Goal: Task Accomplishment & Management: Complete application form

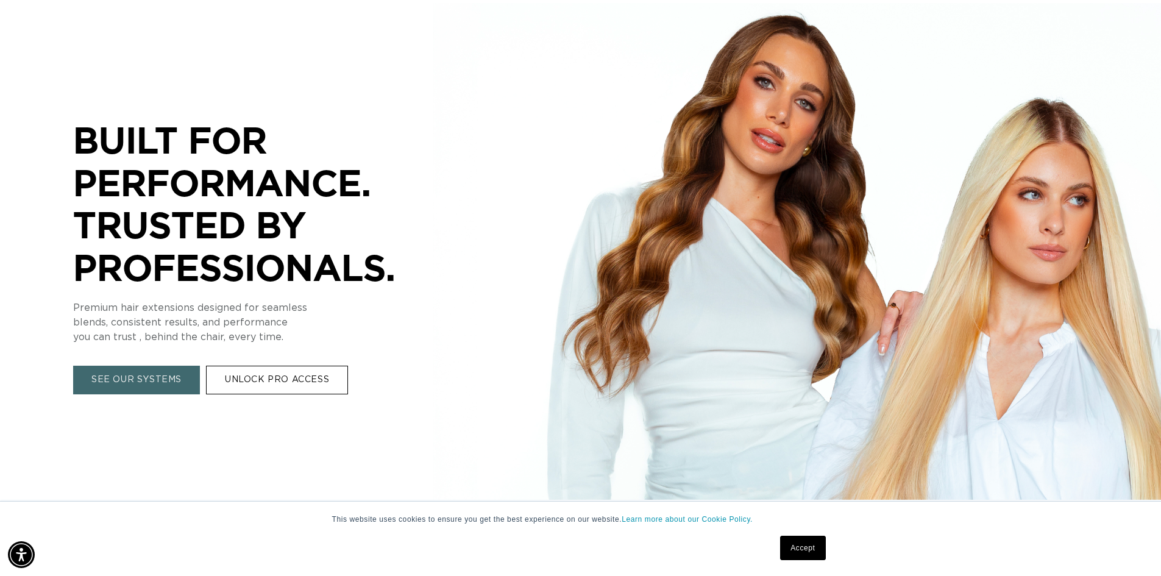
scroll to position [0, 1074]
click at [292, 378] on link "UNLOCK PRO ACCESS" at bounding box center [277, 380] width 142 height 29
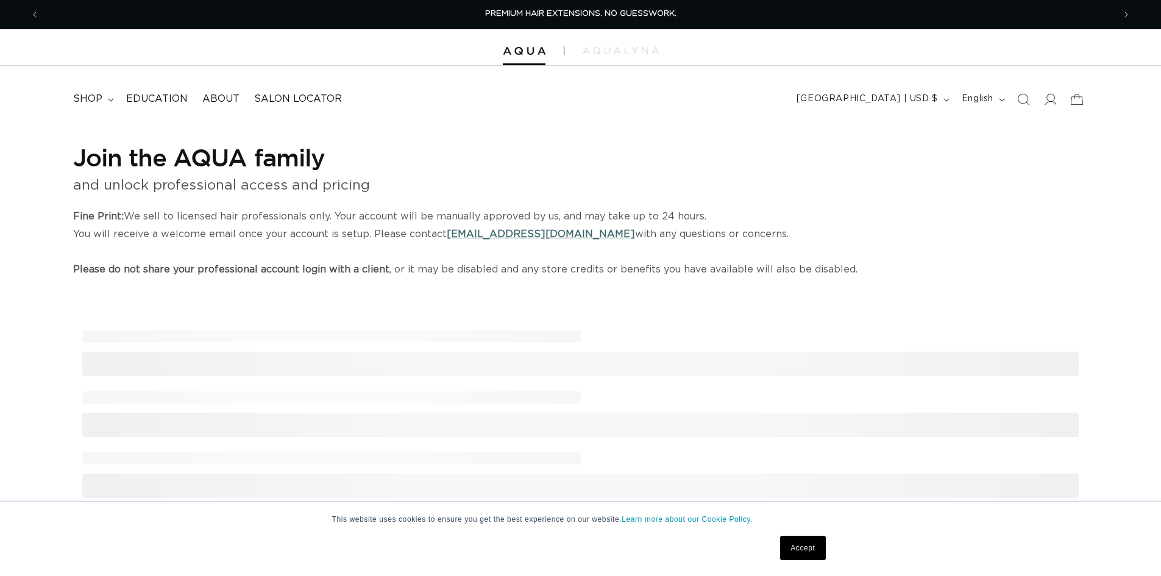
select select "US"
select select "[GEOGRAPHIC_DATA]"
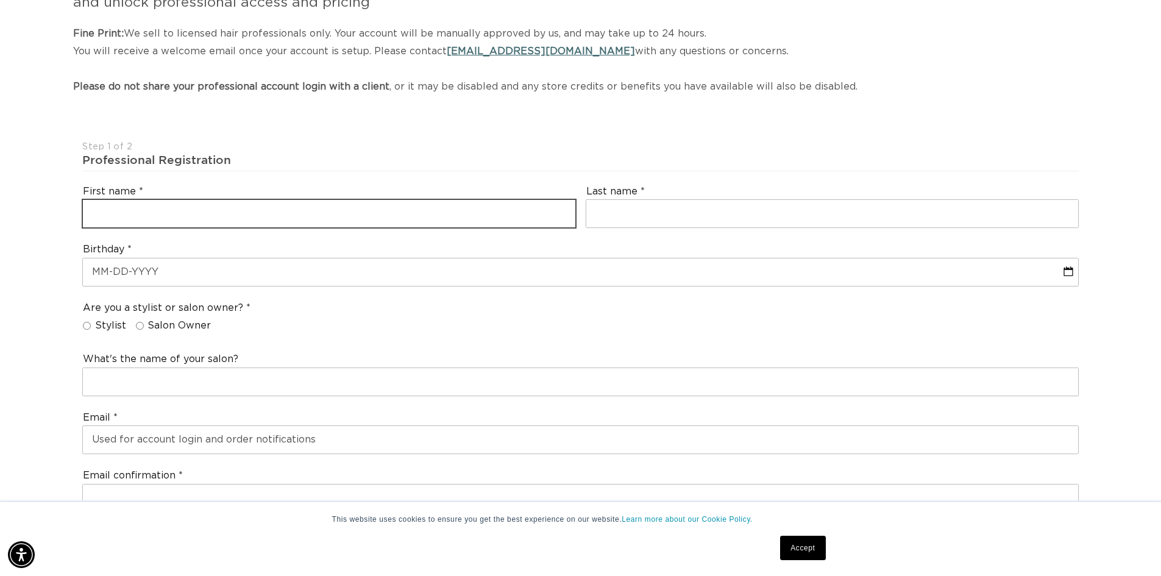
click at [414, 214] on input "text" at bounding box center [329, 213] width 492 height 27
type input "Marianielliza"
type input "Soriano"
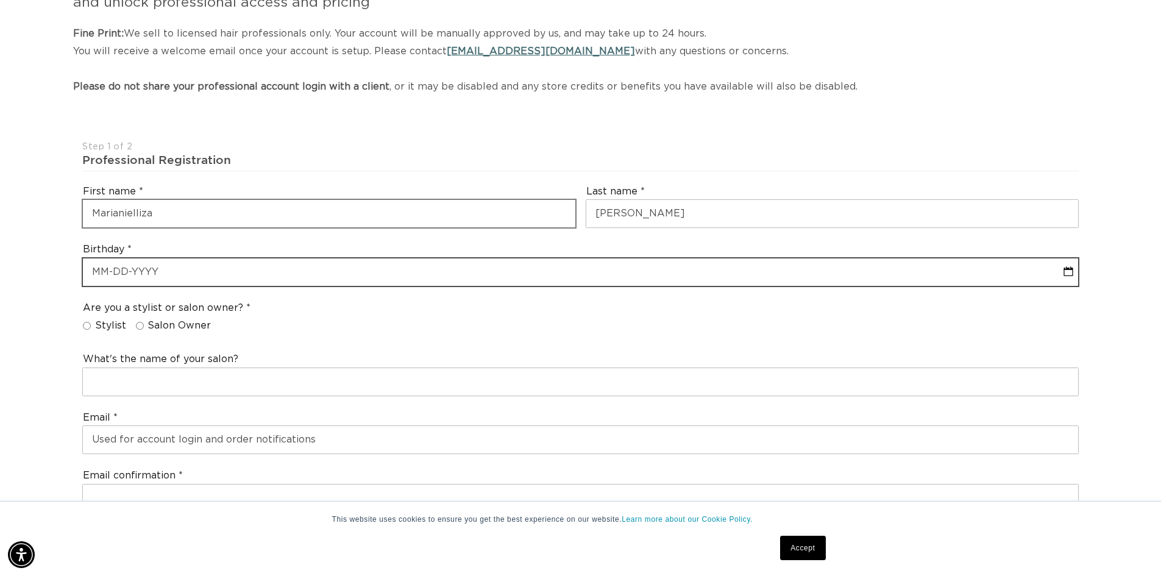
select select "7"
select select "2025"
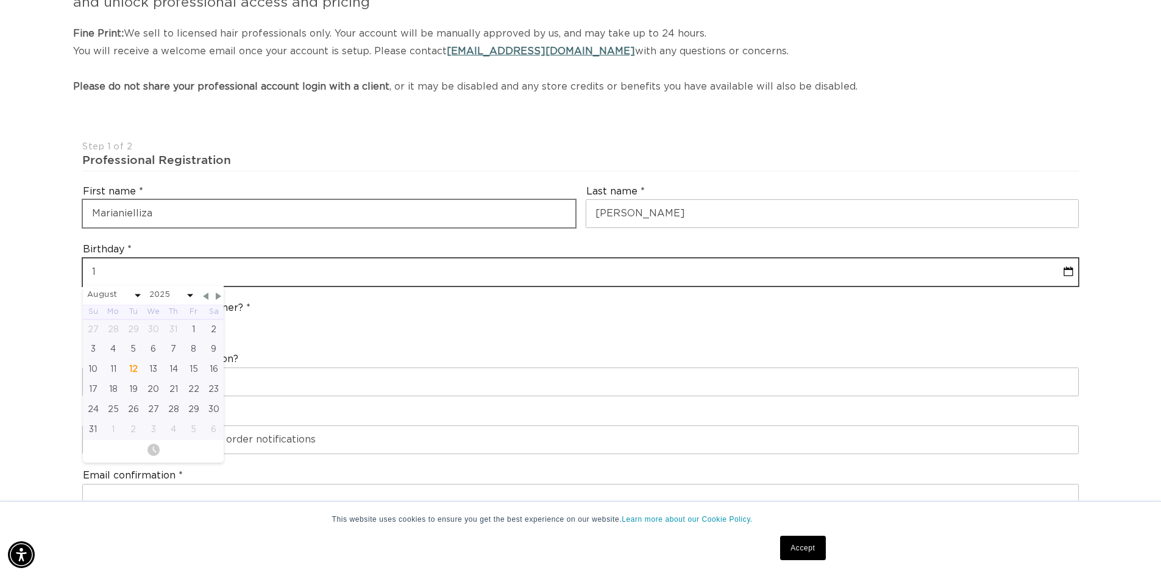
type input "12"
select select "7"
select select "2025"
type input "12-27"
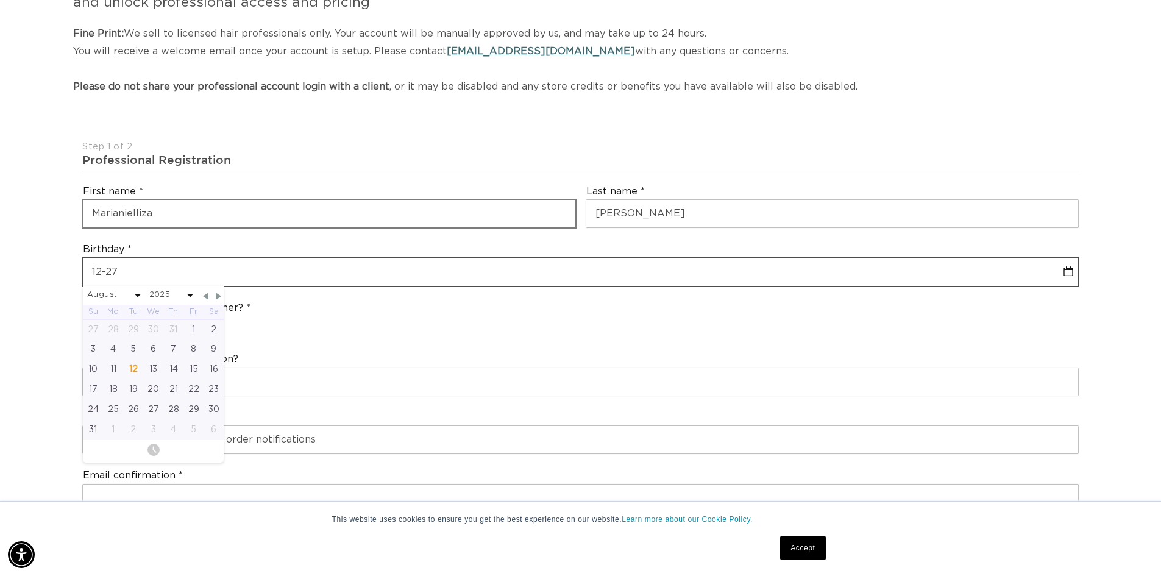
select select "7"
select select "2025"
type input "12-27-19"
select select "7"
select select "2025"
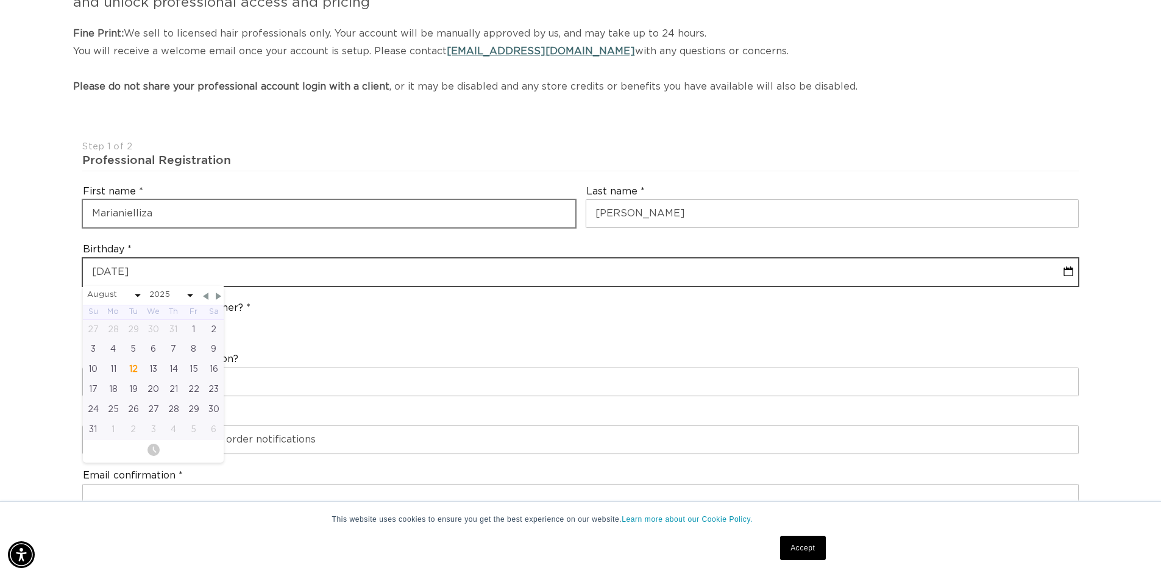
type input "12-27-198"
select select "7"
select select "2025"
type input "12-27-1984"
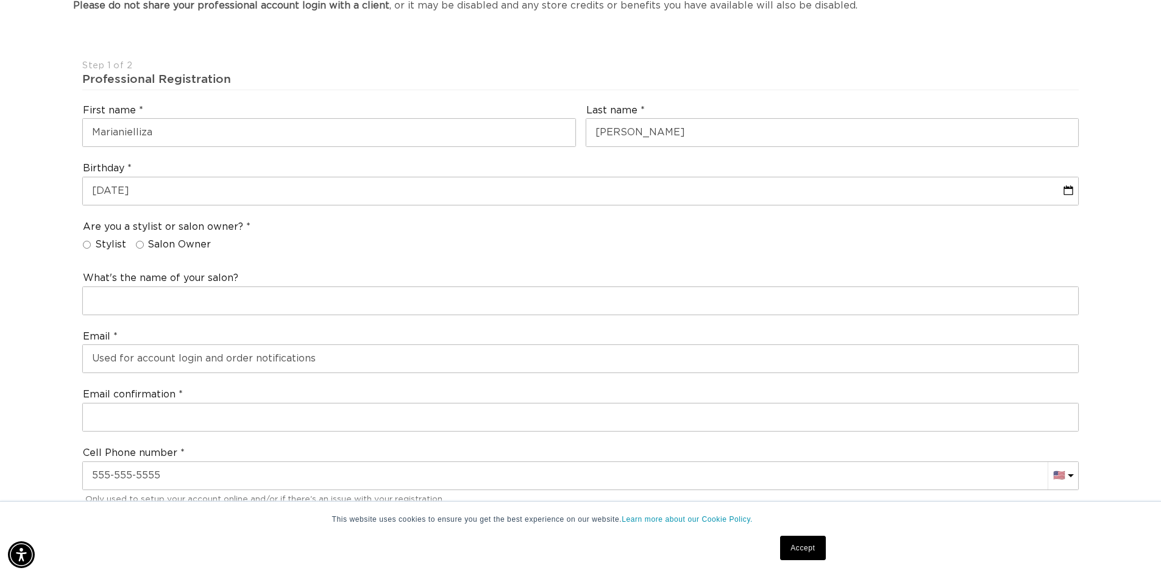
scroll to position [366, 0]
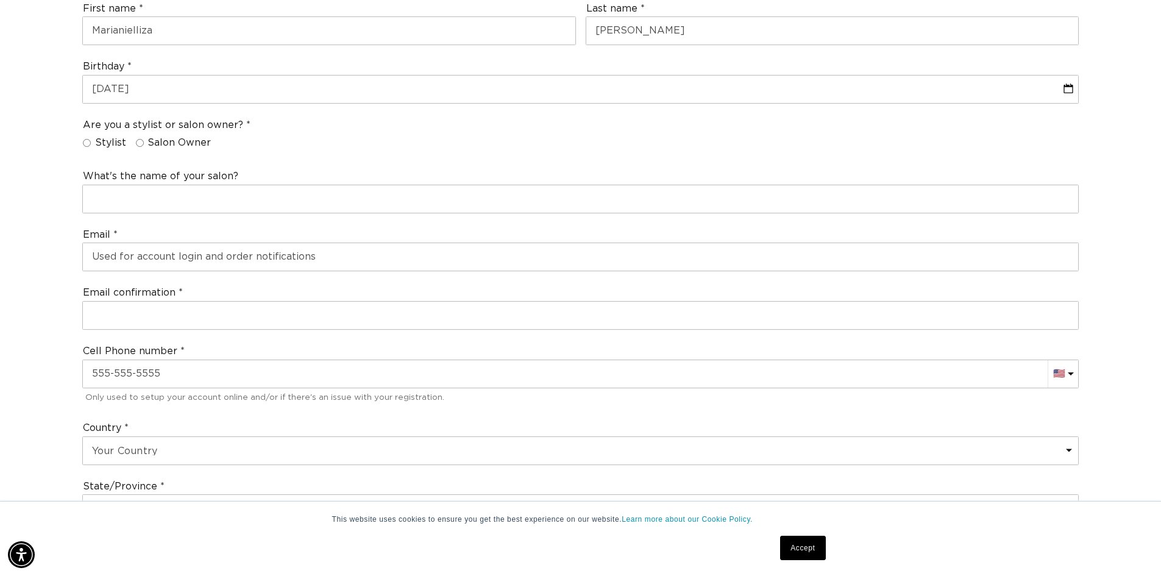
click at [138, 145] on input "Salon Owner" at bounding box center [140, 143] width 8 height 8
radio input "true"
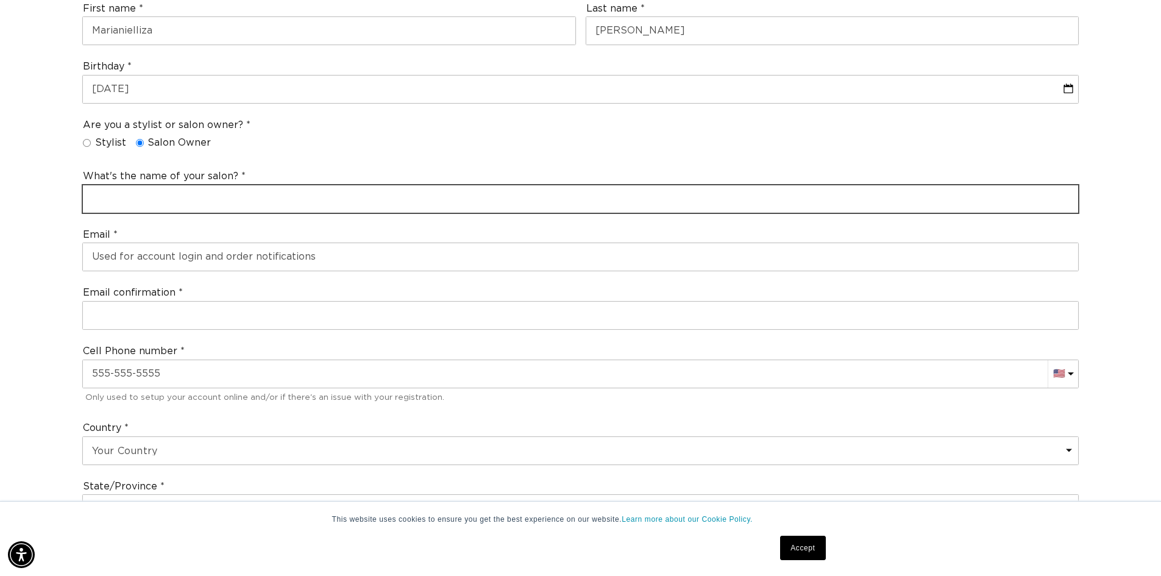
click at [143, 193] on input "text" at bounding box center [580, 198] width 995 height 27
type input "Thatgoodhair Salon"
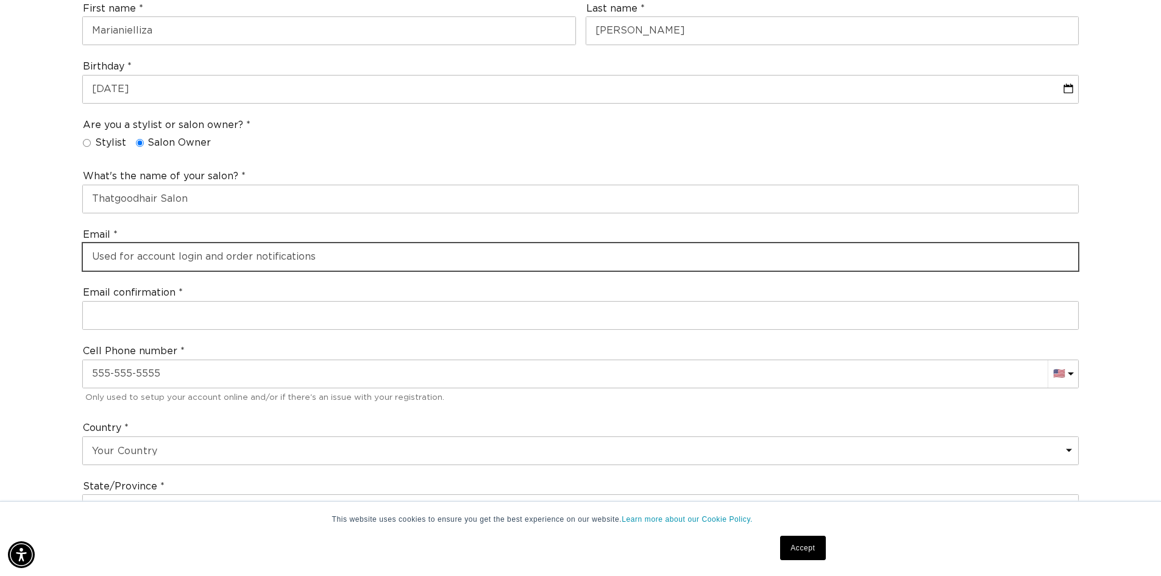
click at [171, 261] on input "email" at bounding box center [580, 256] width 995 height 27
type input "thatgoodhairbyn@gmail.com"
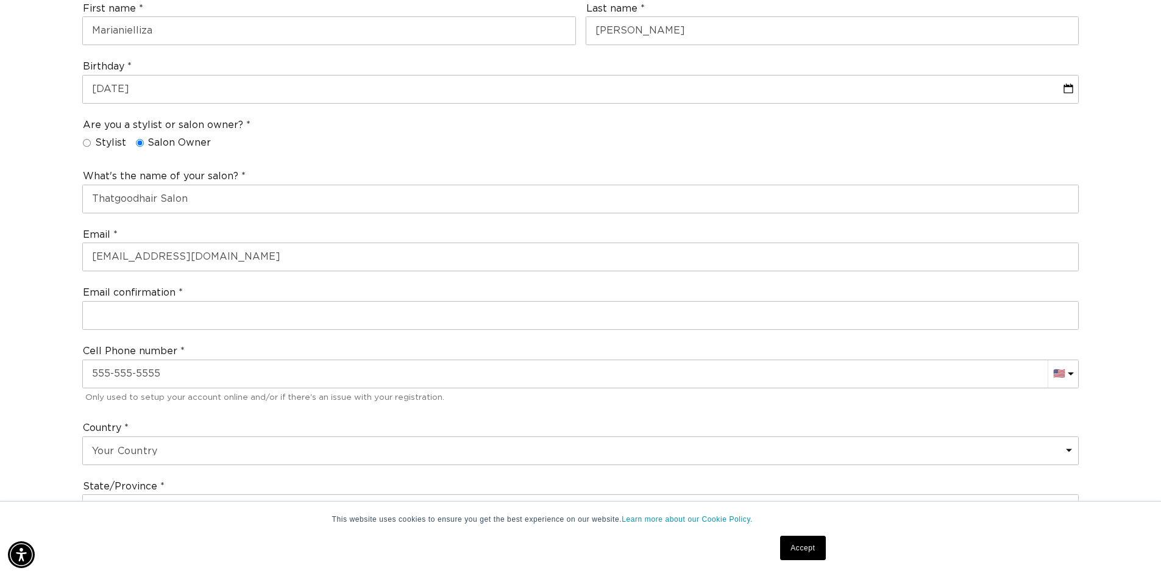
click at [0, 260] on div "Join the AQUA family and unlock professional access and pricing Fine Print: We …" at bounding box center [580, 448] width 1161 height 1378
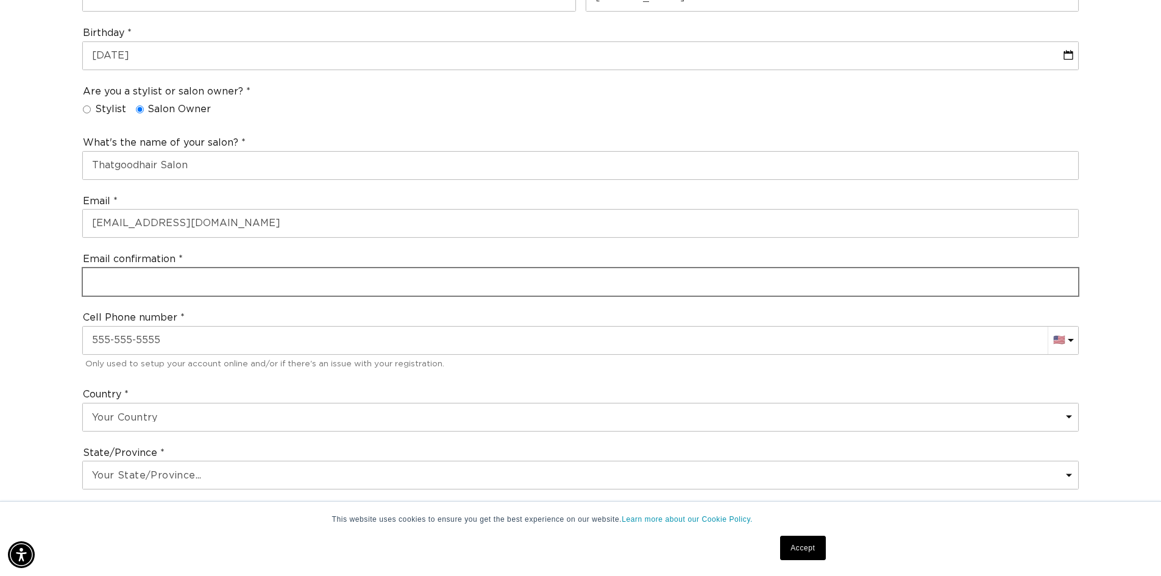
scroll to position [427, 0]
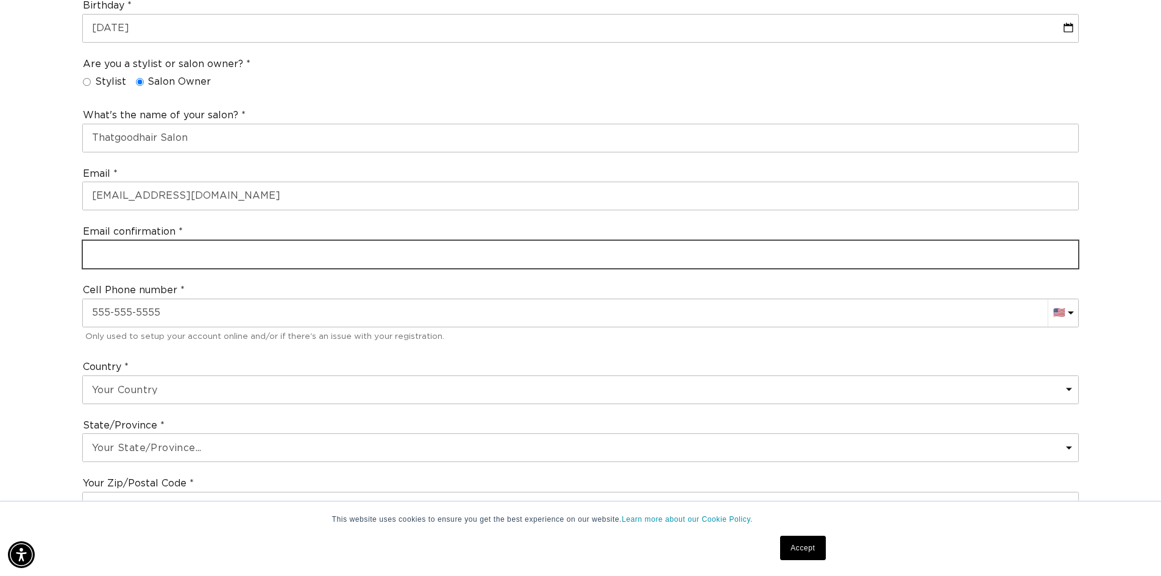
click at [127, 250] on input "email" at bounding box center [580, 254] width 995 height 27
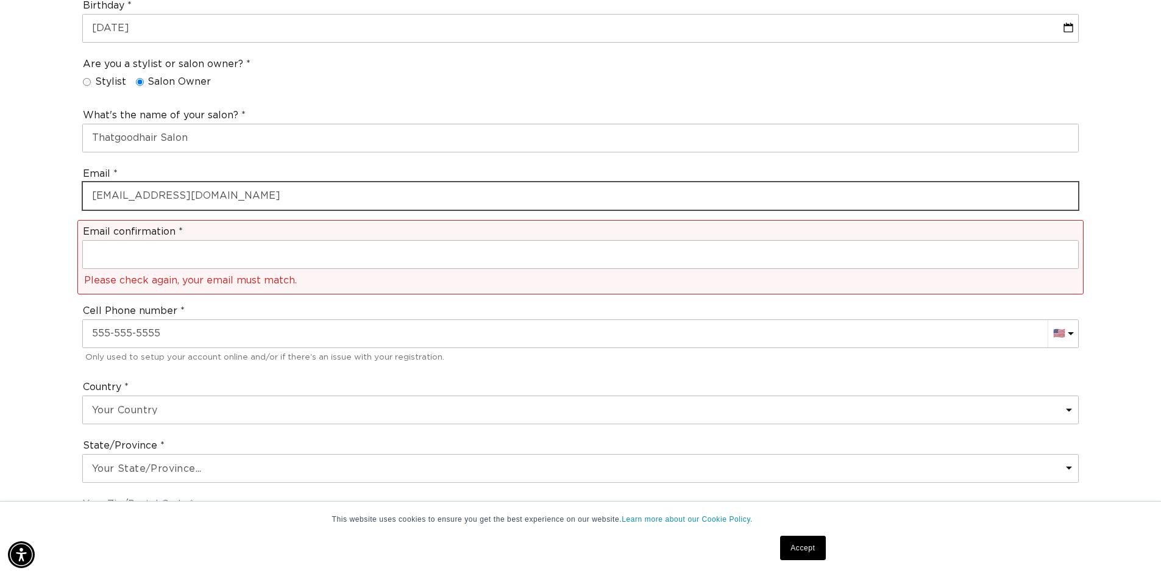
click at [122, 197] on input "thatgoodhairbyn@gmail.com" at bounding box center [580, 195] width 995 height 27
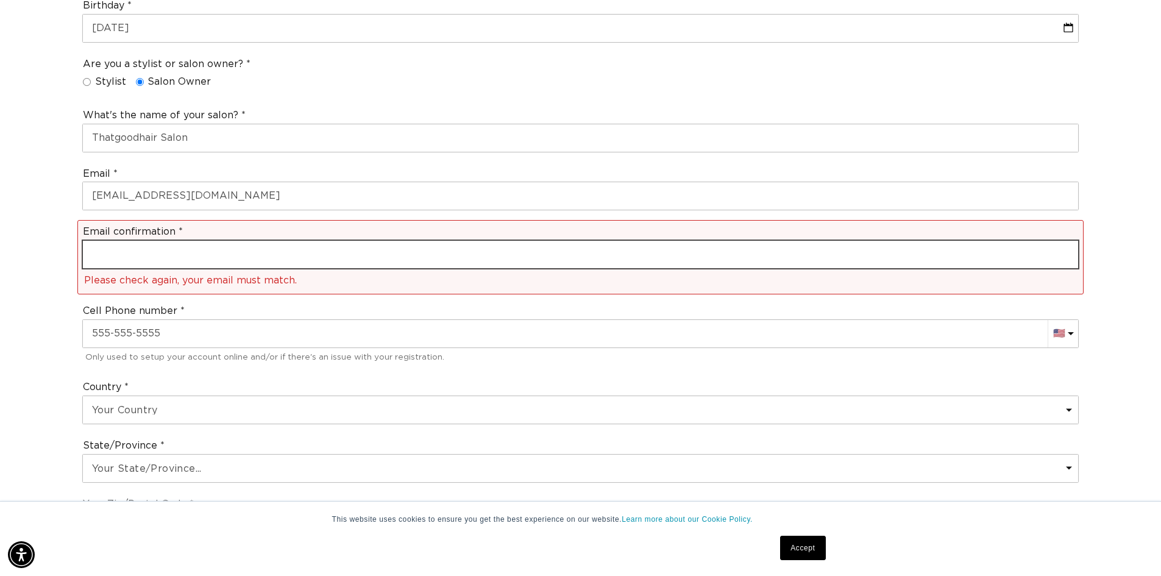
click at [134, 249] on input "email" at bounding box center [580, 254] width 995 height 27
paste input "thatgoodhairbyn@gmail.com"
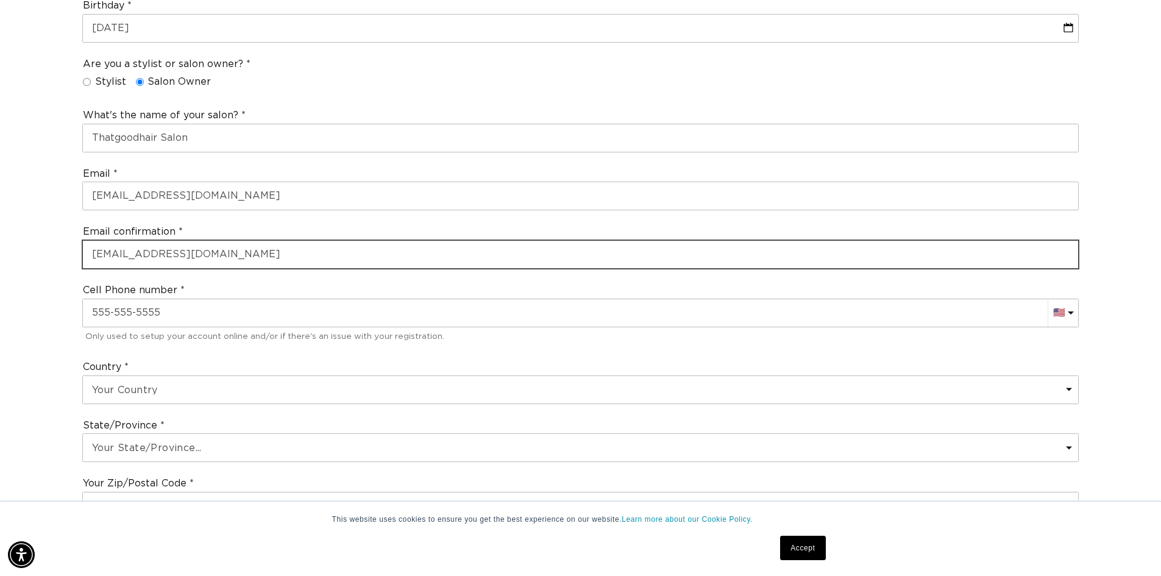
type input "thatgoodhairbyn@gmail.com"
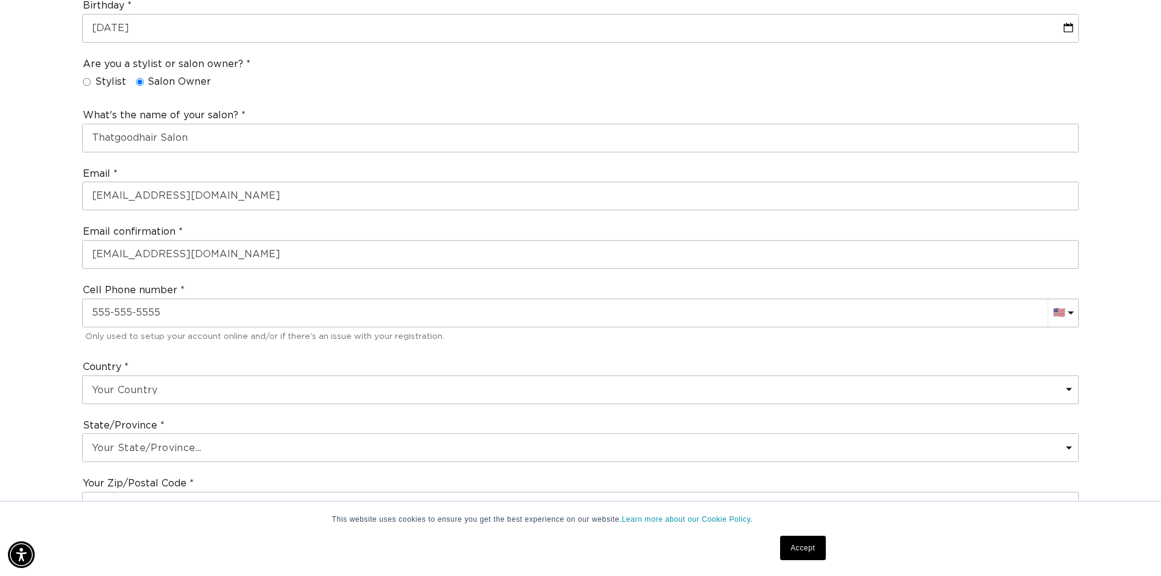
click at [53, 265] on div "Join the AQUA family and unlock professional access and pricing Fine Print: We …" at bounding box center [580, 387] width 1161 height 1378
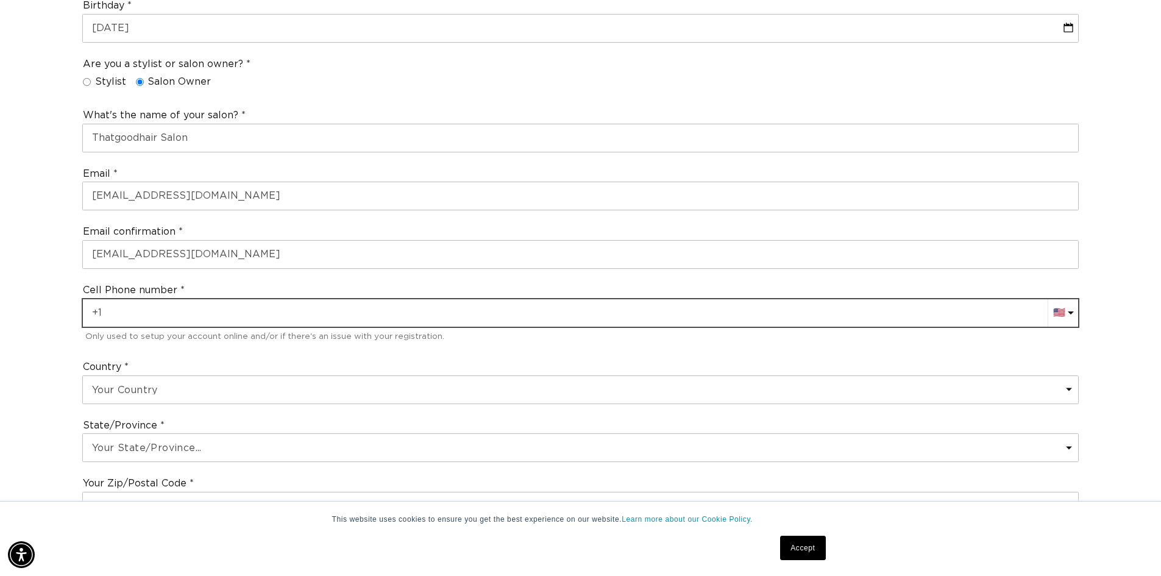
drag, startPoint x: 135, startPoint y: 316, endPoint x: 136, endPoint y: 308, distance: 7.3
click at [135, 315] on input "+1" at bounding box center [580, 312] width 995 height 27
type input "+1 702 525 1281"
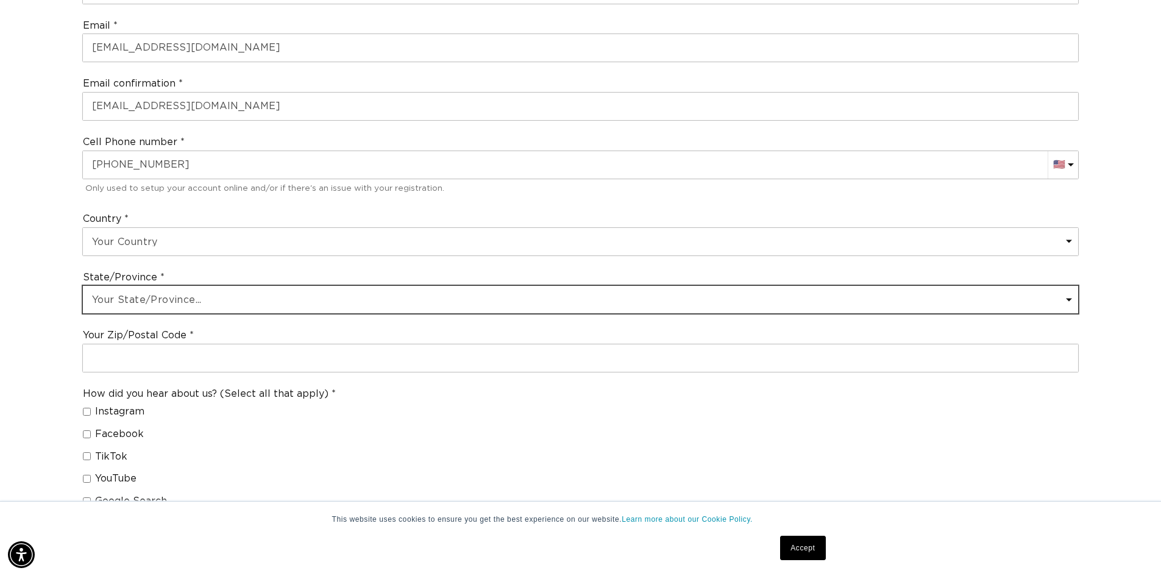
scroll to position [609, 0]
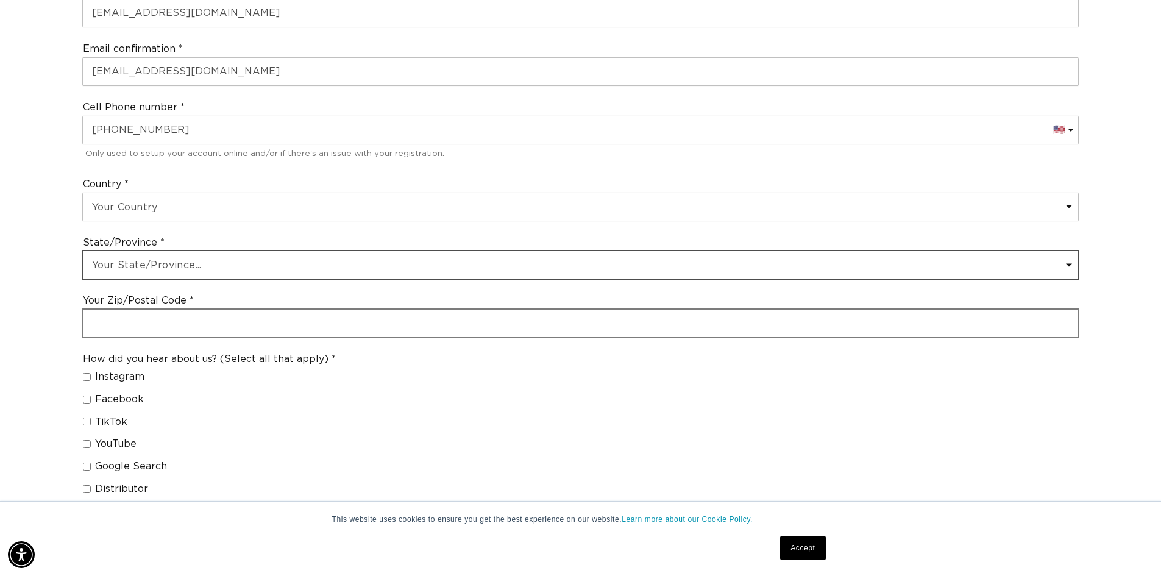
select select "California"
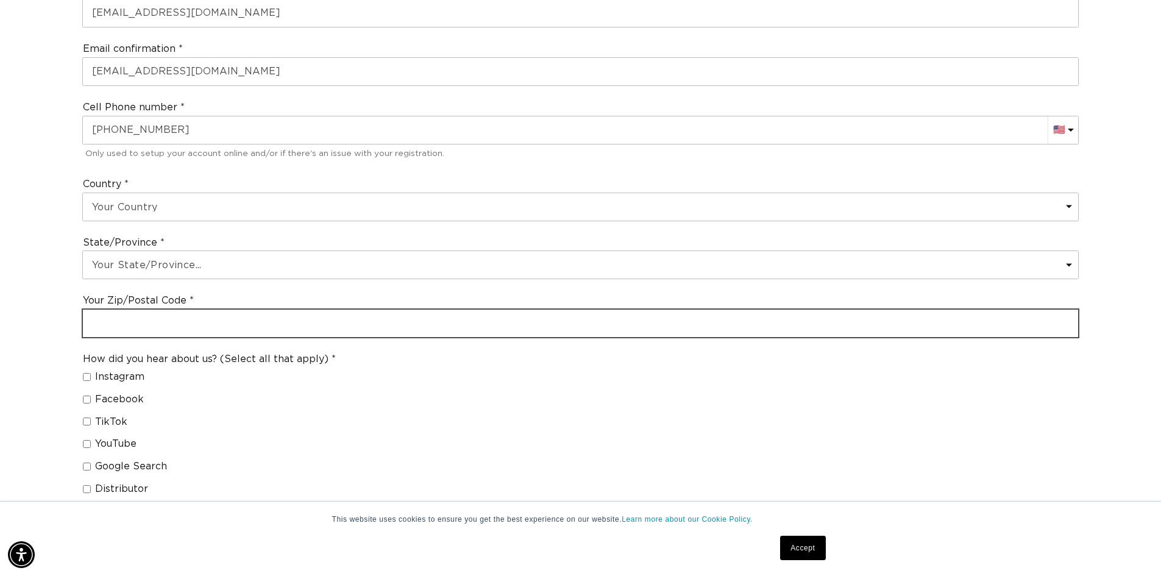
click at [129, 314] on input "text" at bounding box center [580, 323] width 995 height 27
type input "92069"
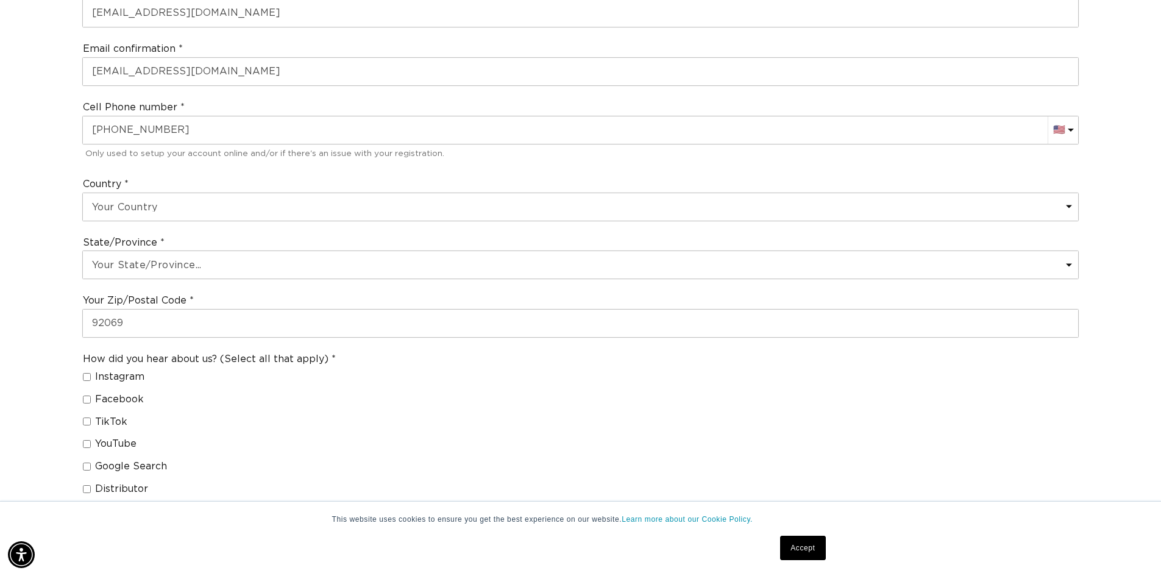
click at [122, 374] on span "Instagram" at bounding box center [119, 376] width 49 height 13
click at [91, 374] on input "Instagram" at bounding box center [87, 377] width 8 height 8
checkbox input "true"
click at [119, 395] on span "Facebook" at bounding box center [119, 399] width 49 height 13
click at [91, 395] on input "Facebook" at bounding box center [87, 399] width 8 height 8
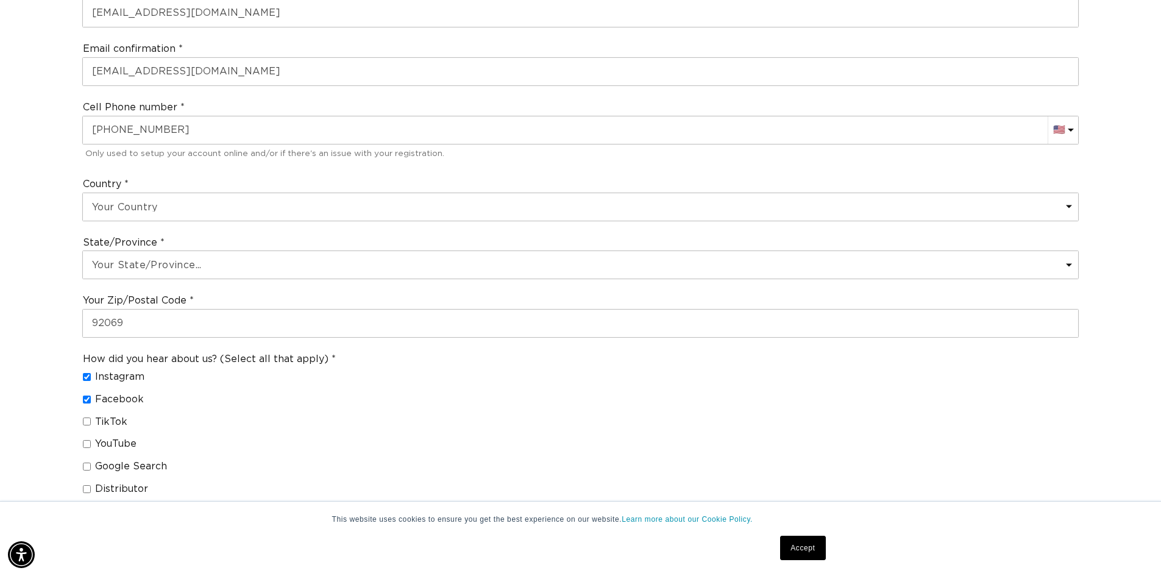
checkbox input "true"
click at [115, 419] on span "TikTok" at bounding box center [111, 422] width 32 height 13
click at [91, 419] on input "TikTok" at bounding box center [87, 421] width 8 height 8
checkbox input "true"
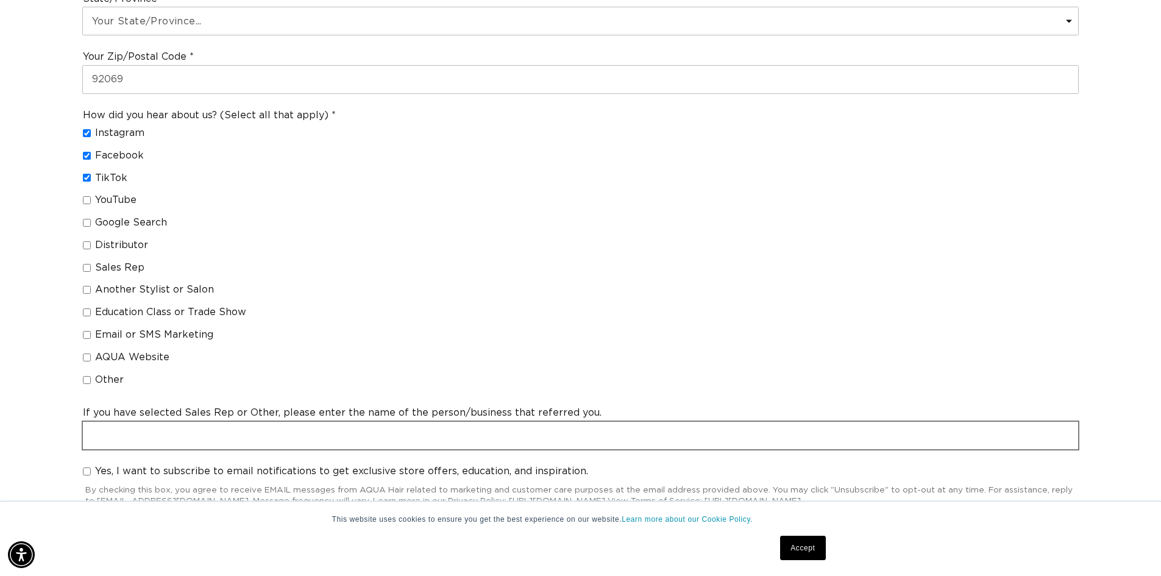
scroll to position [1158, 0]
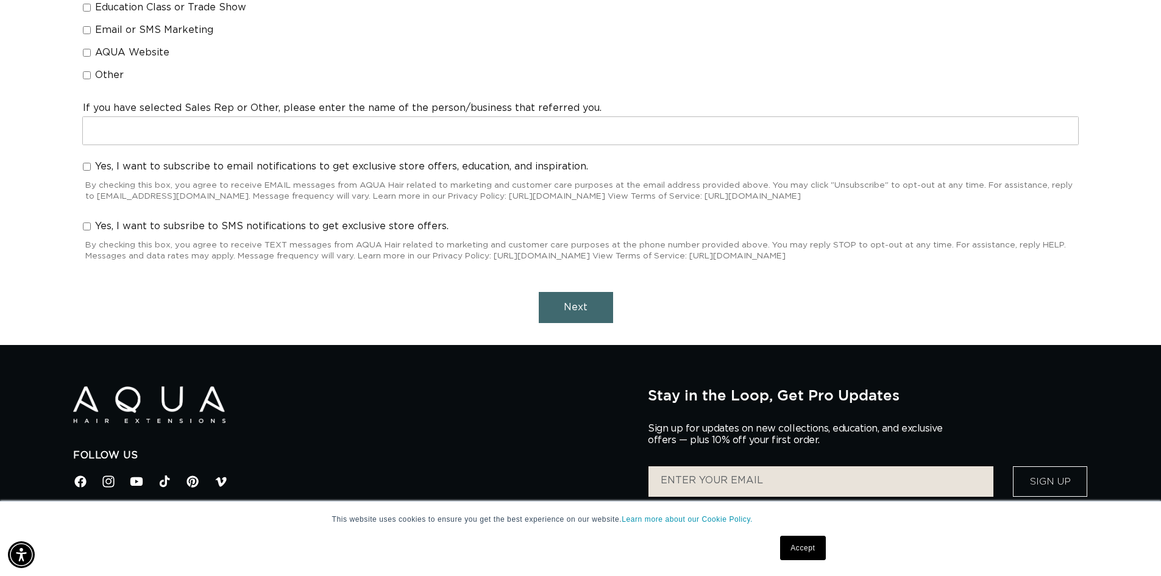
click at [562, 306] on button "Next" at bounding box center [576, 307] width 74 height 31
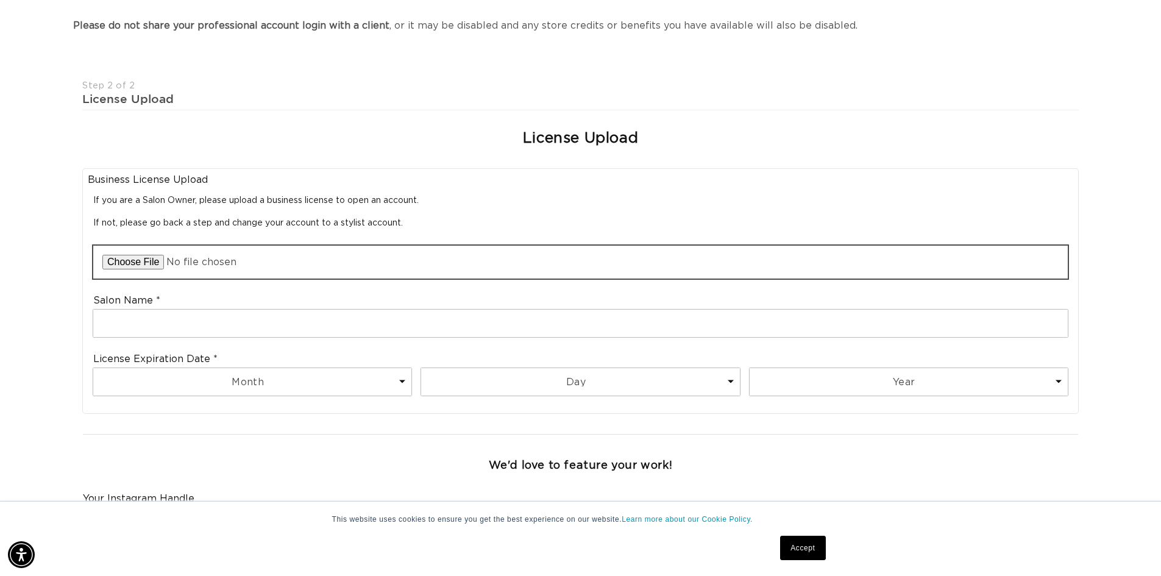
scroll to position [0, 1074]
click at [141, 263] on input "file" at bounding box center [580, 262] width 974 height 33
type input "C:\fakepath\Business License Cert EXPIRES 8.31.2026.pdf"
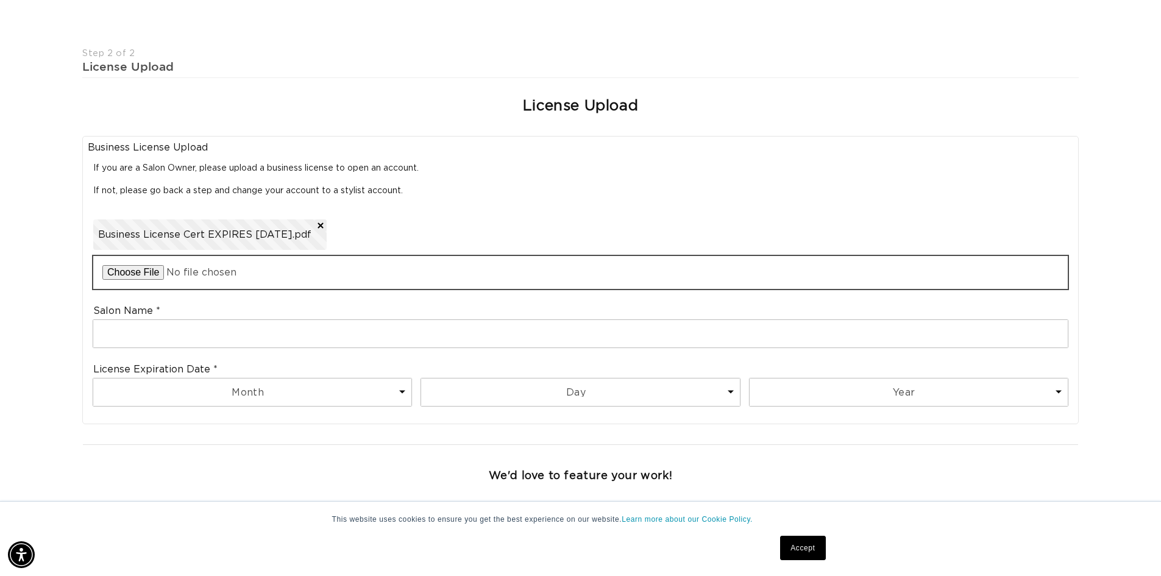
scroll to position [305, 0]
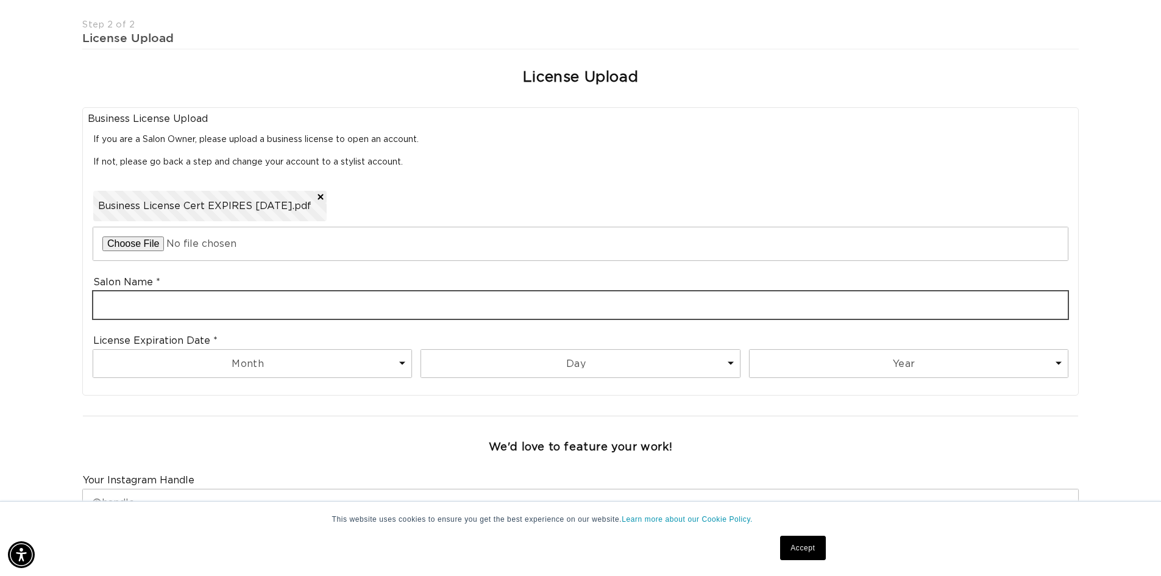
click at [198, 304] on input "text" at bounding box center [580, 304] width 974 height 27
type input "Thatgoodhair Salon"
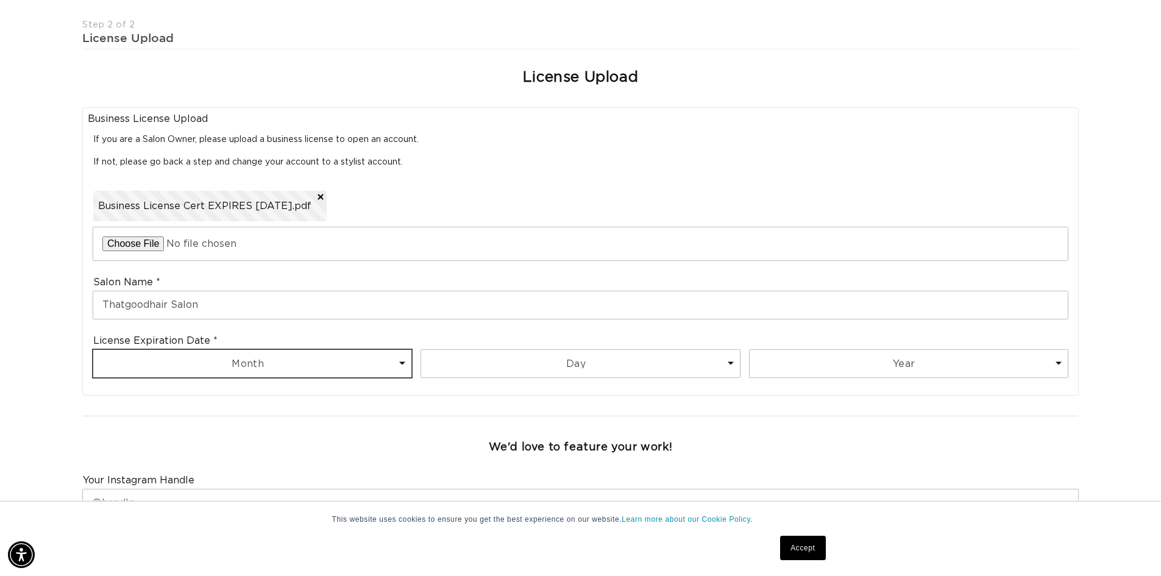
click at [252, 369] on select "Month 1 2 3 4 5 6 7 8 9 10 11 12" at bounding box center [252, 363] width 318 height 27
select select "8"
click at [93, 350] on select "Month 1 2 3 4 5 6 7 8 9 10 11 12" at bounding box center [252, 363] width 318 height 27
click at [519, 360] on select "Day 1 2 3 4 5 6 7 8 9 10 11 12 13 14 15 16 17 18 19 20 21 22 23 24 25 26 27 28 …" at bounding box center [580, 363] width 318 height 27
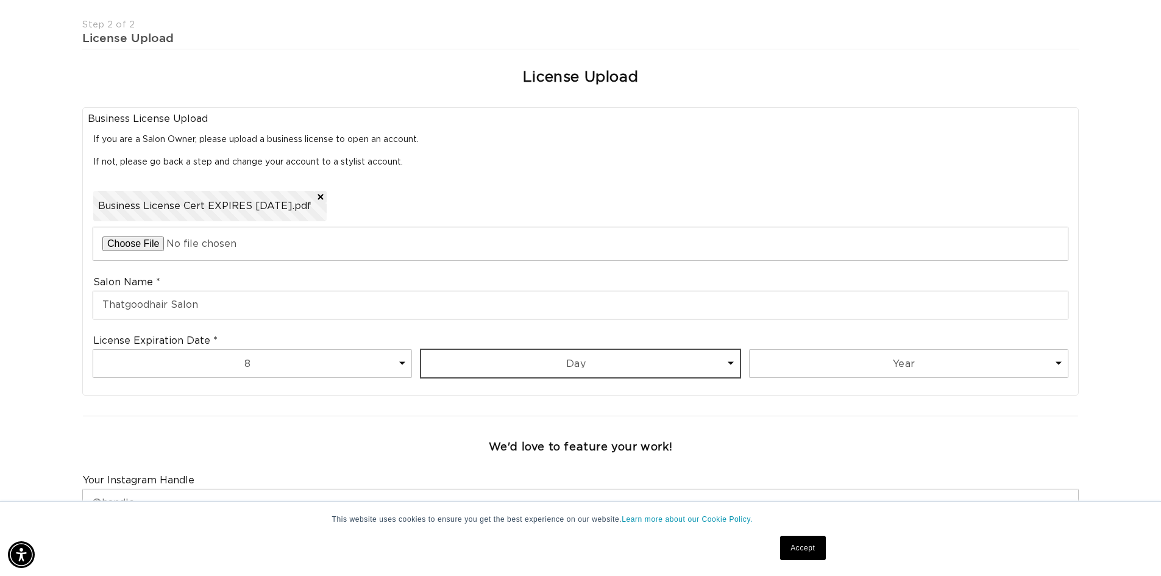
click at [515, 361] on select "Day 1 2 3 4 5 6 7 8 9 10 11 12 13 14 15 16 17 18 19 20 21 22 23 24 25 26 27 28 …" at bounding box center [580, 363] width 318 height 27
select select "31"
click at [421, 350] on select "Day 1 2 3 4 5 6 7 8 9 10 11 12 13 14 15 16 17 18 19 20 21 22 23 24 25 26 27 28 …" at bounding box center [580, 363] width 318 height 27
click at [820, 368] on select "Year 2025 2026 2027 2028 2029 2030 2031 2032 2033 2034 2035 2036 2037 2038 2039…" at bounding box center [908, 363] width 318 height 27
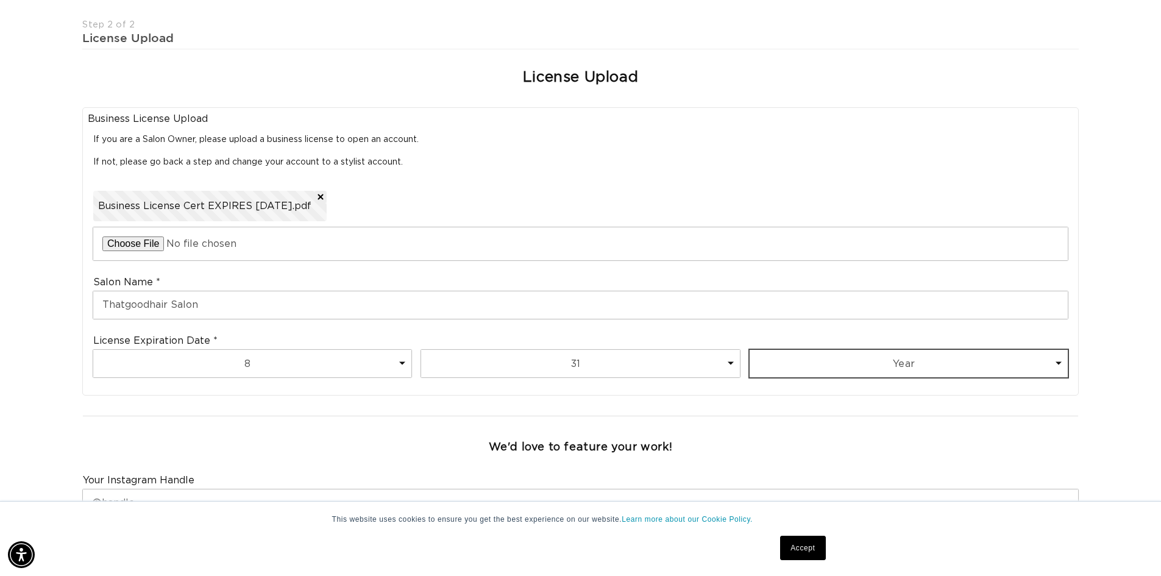
select select "2026"
click at [749, 350] on select "Year 2025 2026 2027 2028 2029 2030 2031 2032 2033 2034 2035 2036 2037 2038 2039…" at bounding box center [908, 363] width 318 height 27
click at [905, 427] on div at bounding box center [580, 416] width 1006 height 26
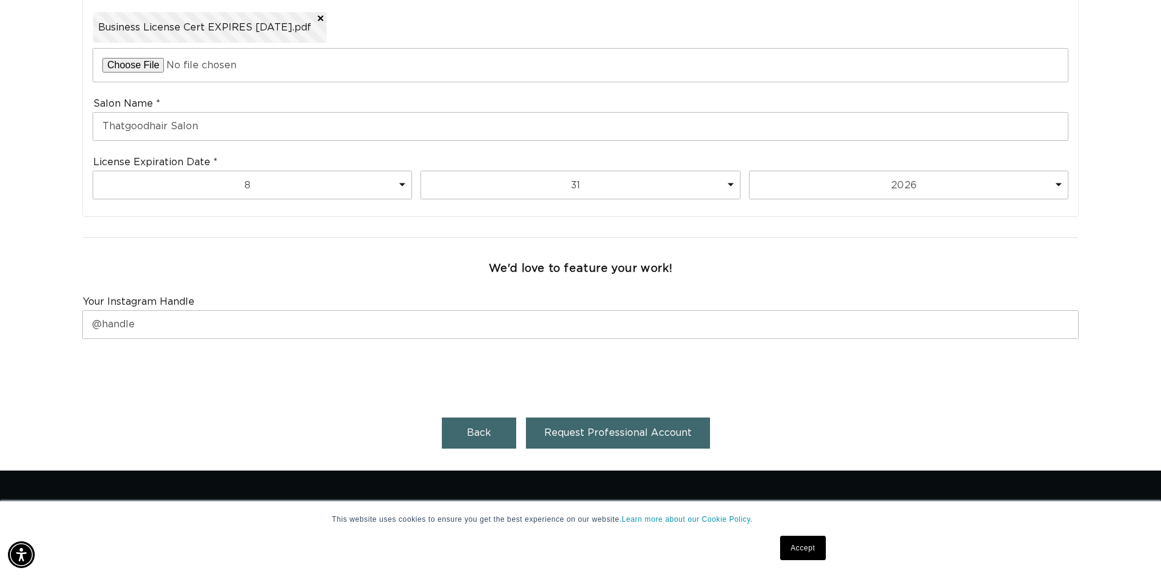
scroll to position [487, 0]
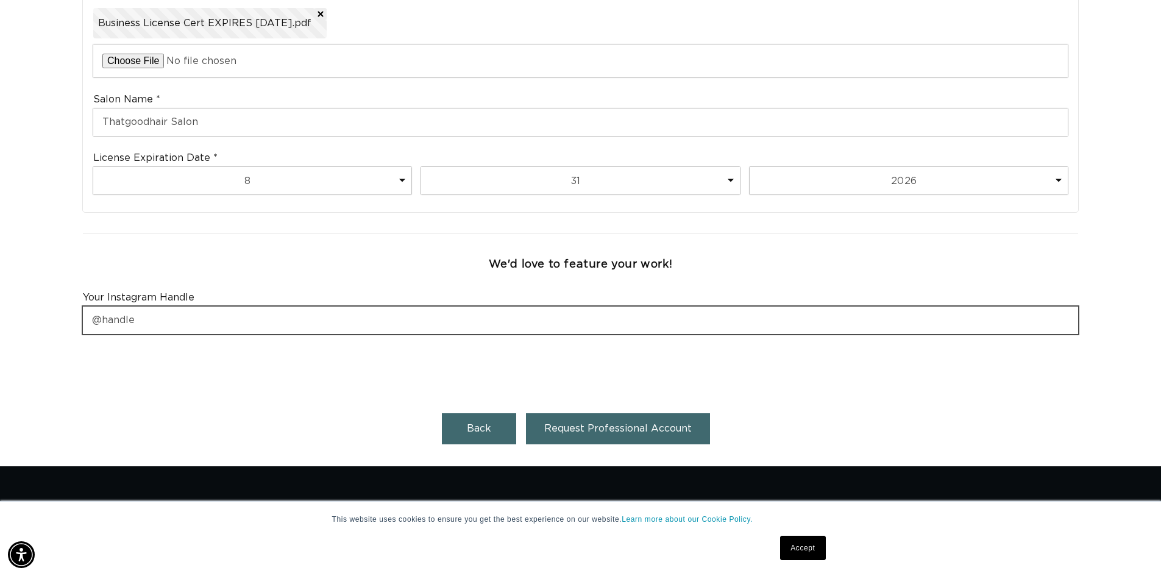
click at [270, 324] on input "text" at bounding box center [580, 319] width 995 height 27
type input "thatgoodhairby_nielliza"
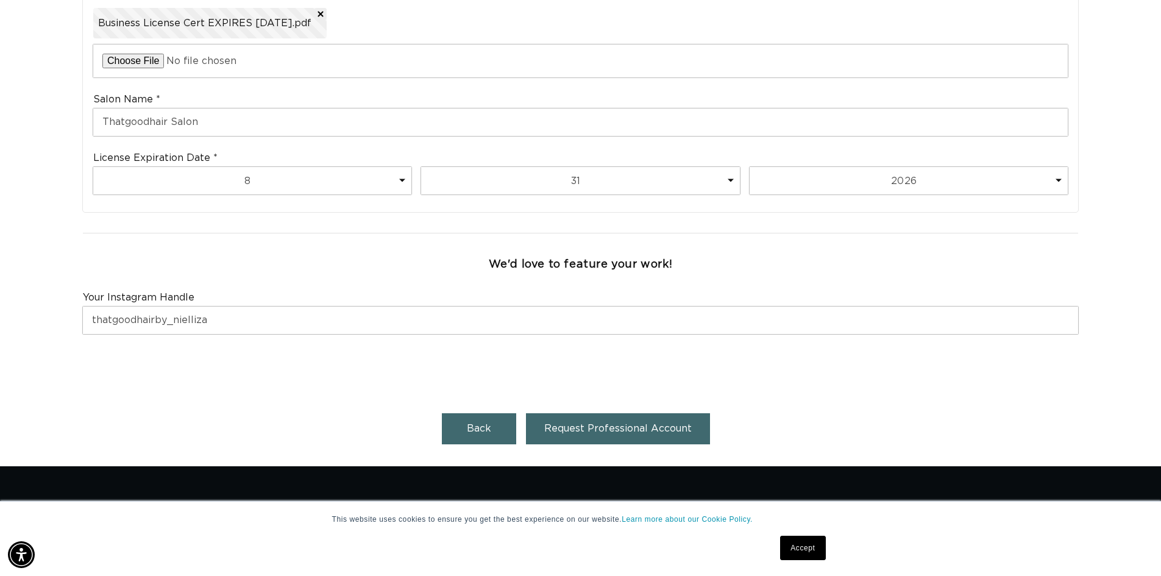
click at [292, 433] on div "Back Request Professional Account" at bounding box center [580, 433] width 996 height 41
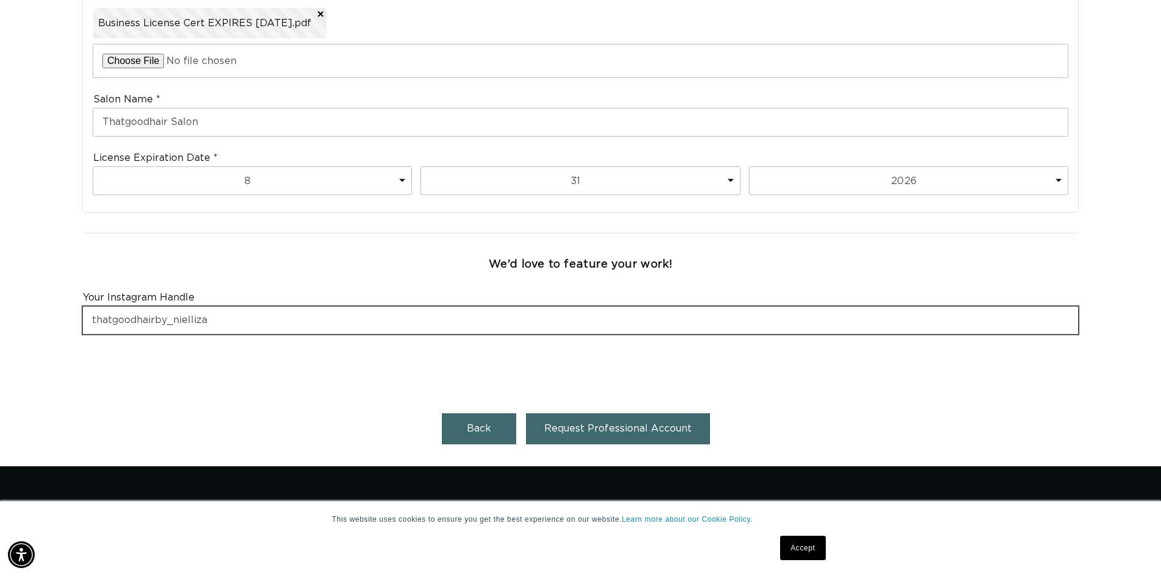
click at [349, 312] on input "thatgoodhairby_nielliza" at bounding box center [580, 319] width 995 height 27
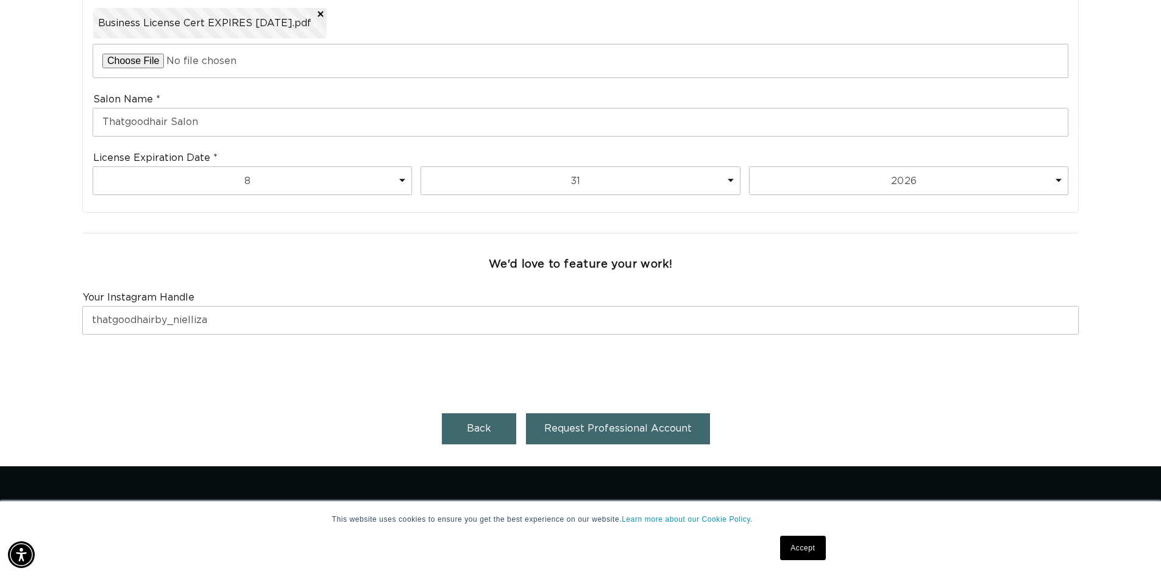
click at [342, 387] on div at bounding box center [580, 367] width 1006 height 47
click at [578, 432] on span "Request Professional Account" at bounding box center [617, 428] width 147 height 10
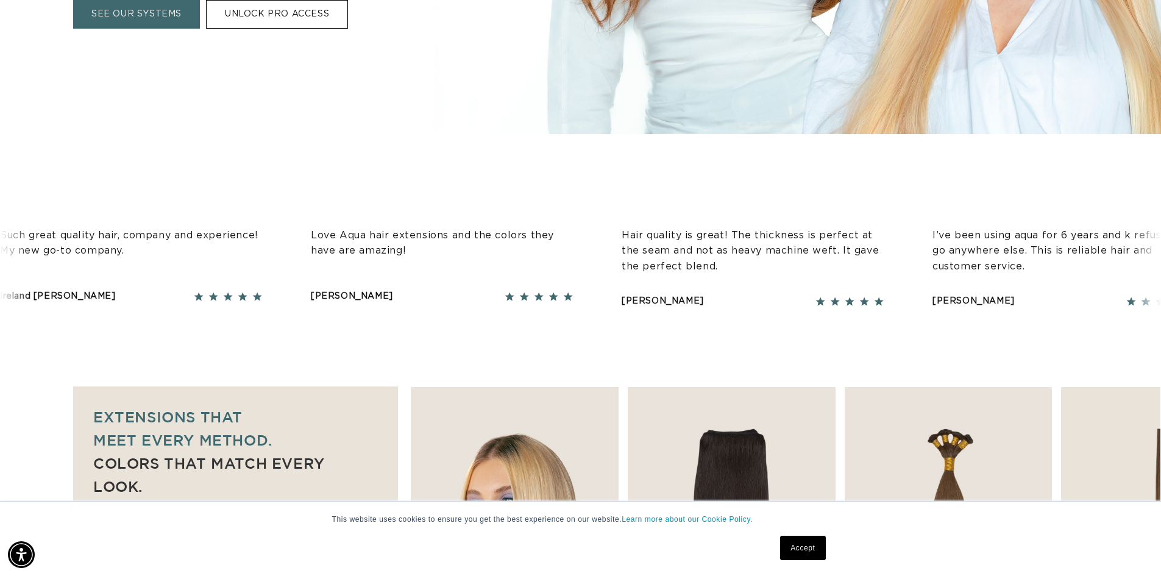
scroll to position [792, 0]
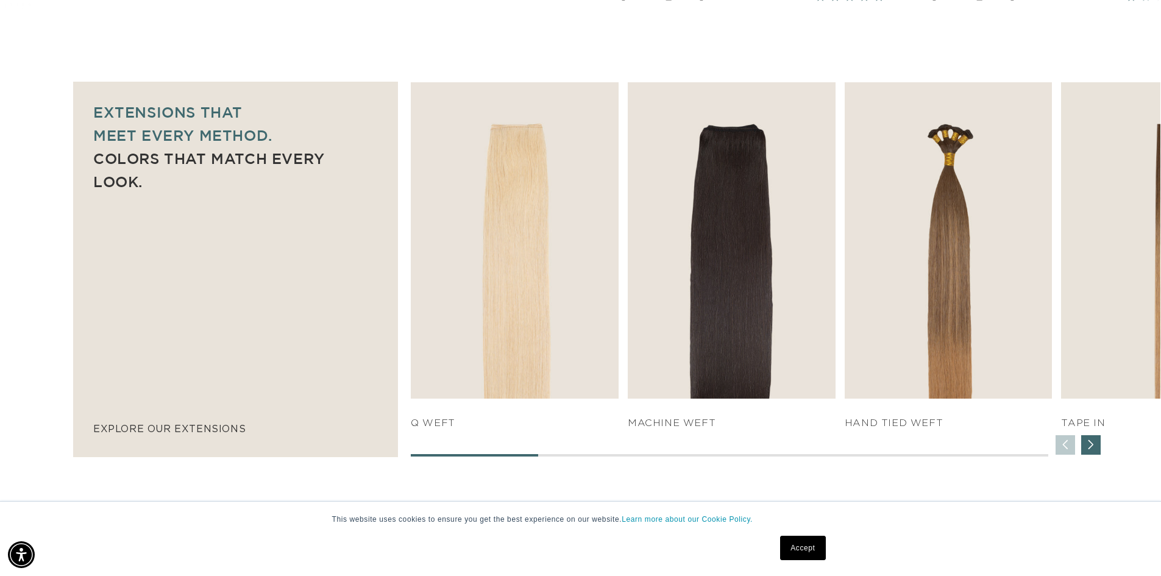
click at [795, 549] on link "Accept" at bounding box center [802, 548] width 45 height 24
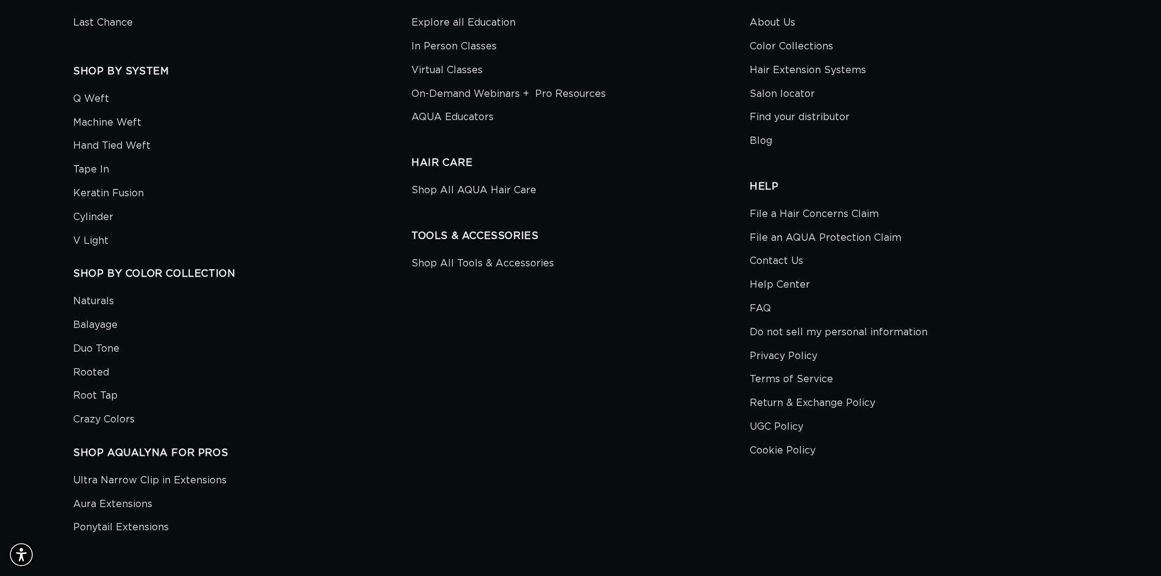
scroll to position [0, 2149]
click at [777, 270] on link "Contact Us" at bounding box center [776, 261] width 54 height 24
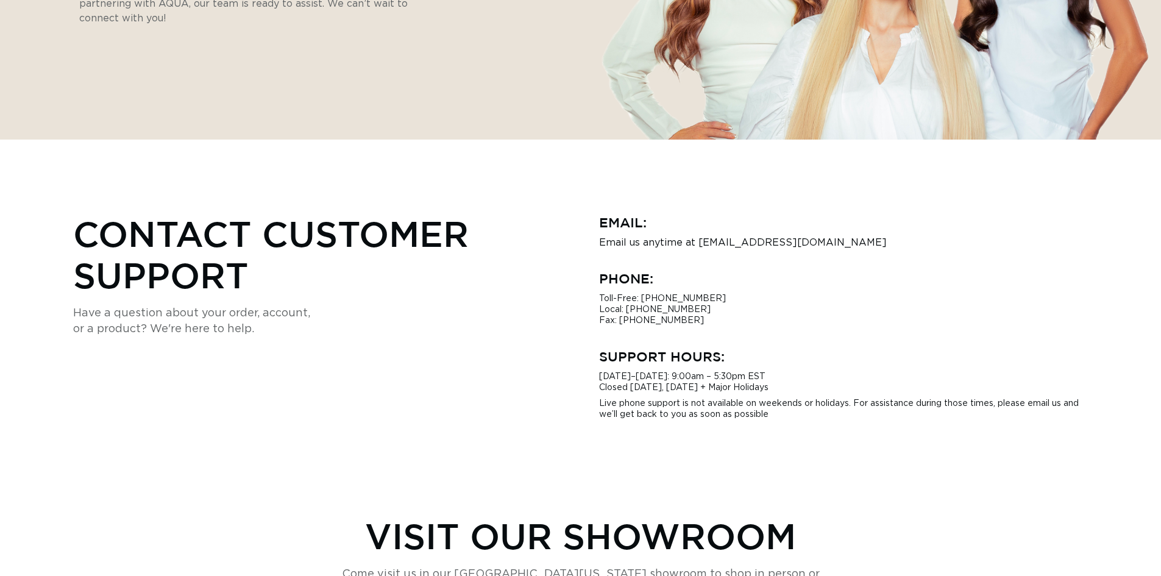
scroll to position [0, 1074]
drag, startPoint x: 698, startPoint y: 243, endPoint x: 815, endPoint y: 246, distance: 117.0
click at [835, 246] on p "Email us anytime at hi@aquahairextensions.com" at bounding box center [843, 242] width 489 height 11
copy p "hi@aquahairextensions.com"
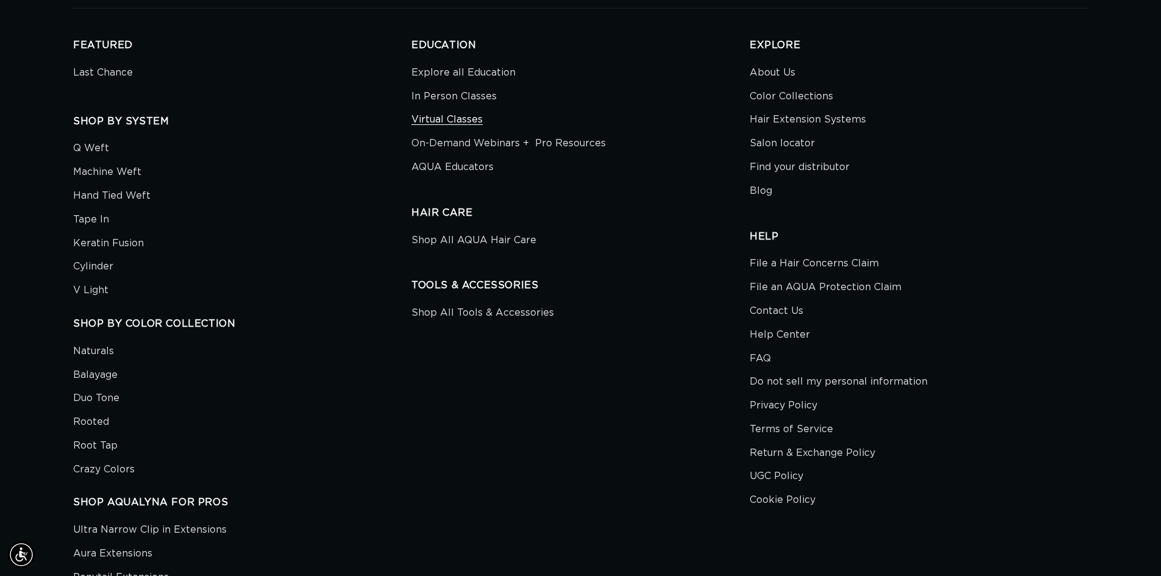
scroll to position [0, 2149]
click at [444, 119] on link "Virtual Classes" at bounding box center [446, 120] width 71 height 24
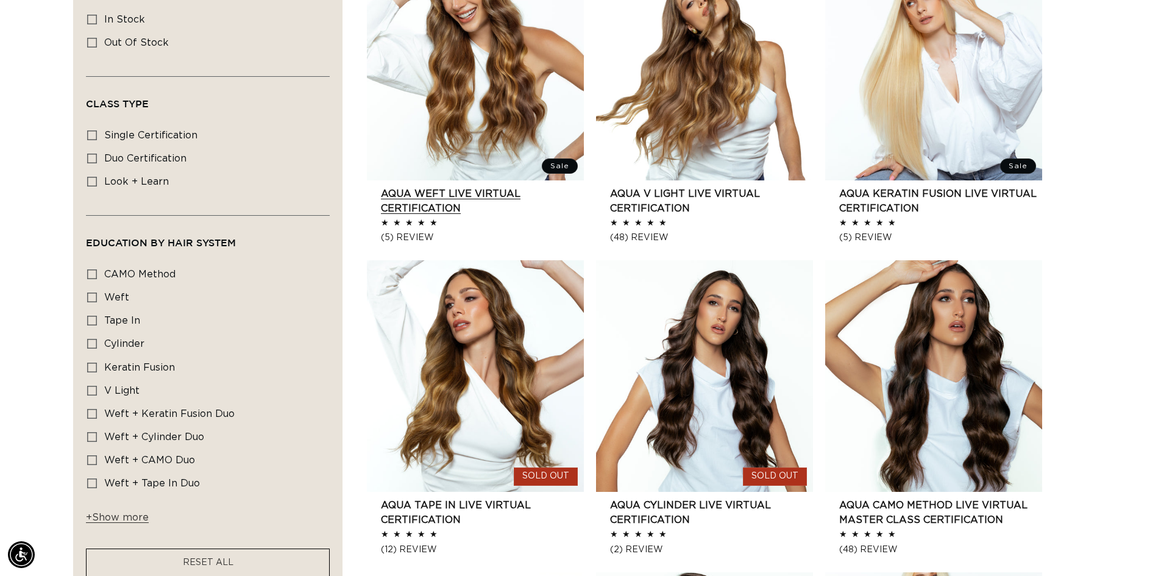
click at [538, 186] on link "AQUA Weft LIVE VIRTUAL Certification" at bounding box center [482, 200] width 203 height 29
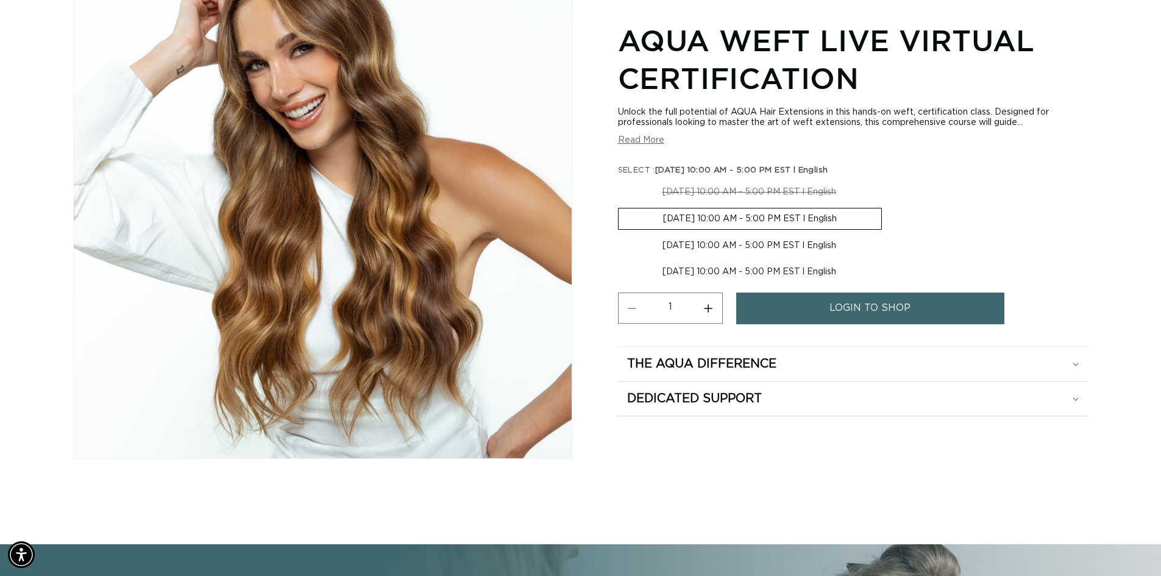
scroll to position [0, 2149]
click at [856, 310] on span "login to shop" at bounding box center [869, 307] width 81 height 31
